Goal: Task Accomplishment & Management: Complete application form

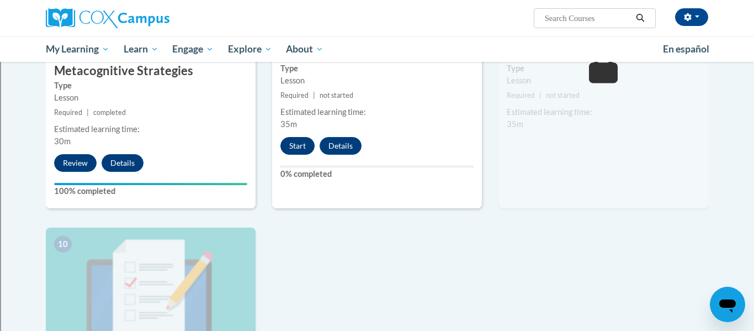
scroll to position [1011, 0]
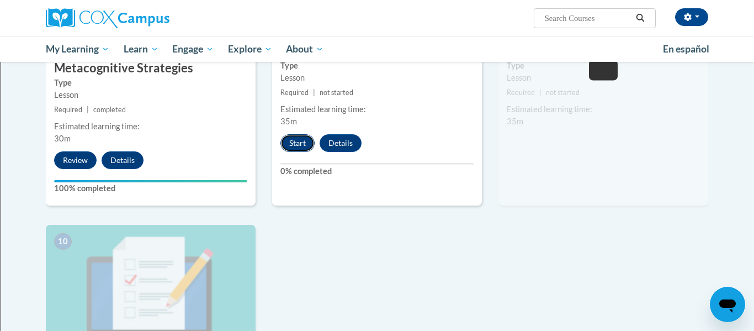
click at [302, 148] on button "Start" at bounding box center [297, 143] width 34 height 18
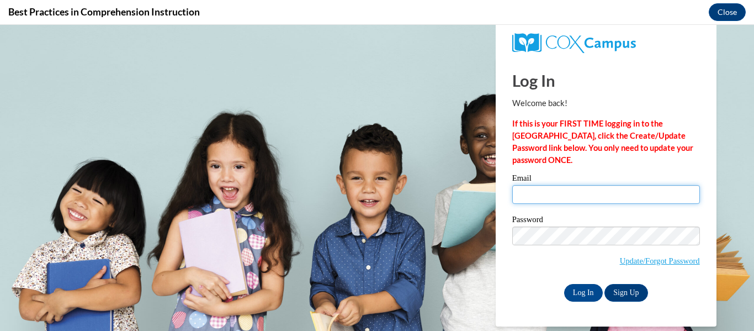
click at [592, 198] on input "Email" at bounding box center [606, 194] width 188 height 19
type input "[EMAIL_ADDRESS][DOMAIN_NAME]"
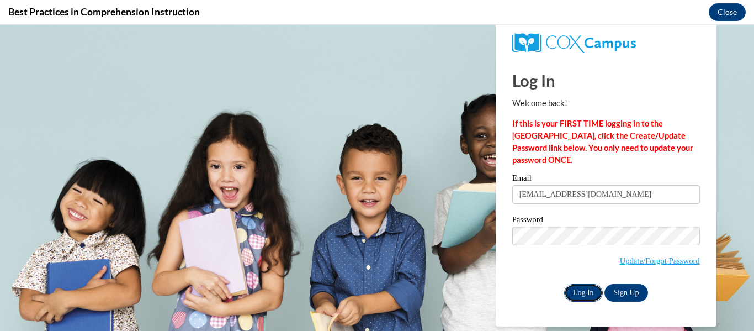
click at [579, 284] on input "Log In" at bounding box center [583, 293] width 39 height 18
